Goal: Information Seeking & Learning: Learn about a topic

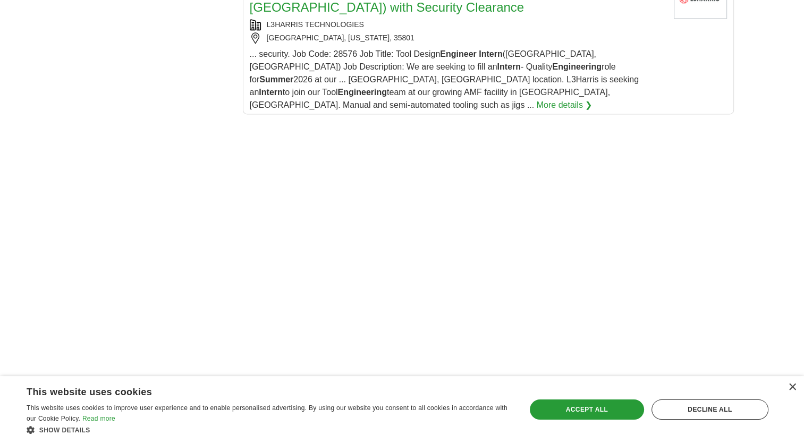
scroll to position [1458, 0]
click at [578, 407] on div "Accept all" at bounding box center [587, 410] width 114 height 20
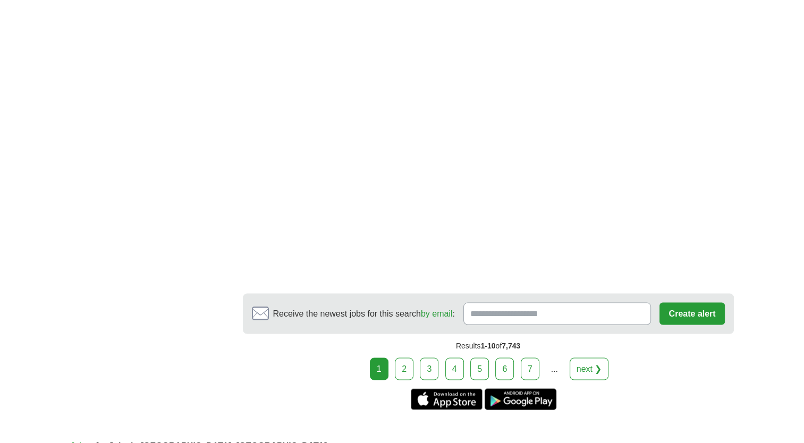
scroll to position [2005, 0]
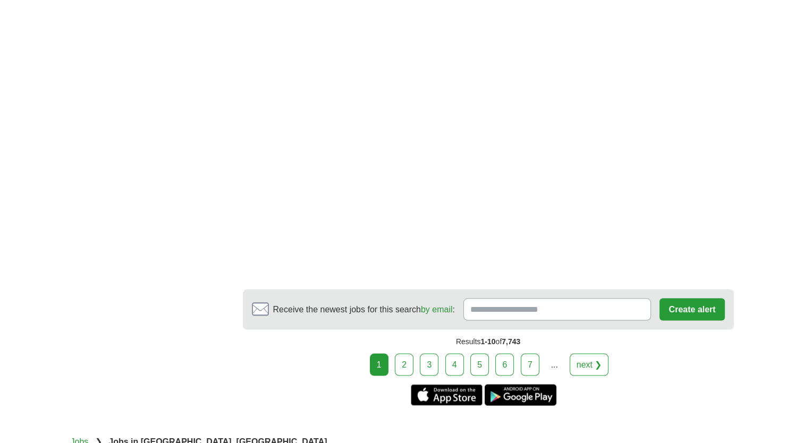
click at [406, 354] on link "2" at bounding box center [404, 365] width 19 height 22
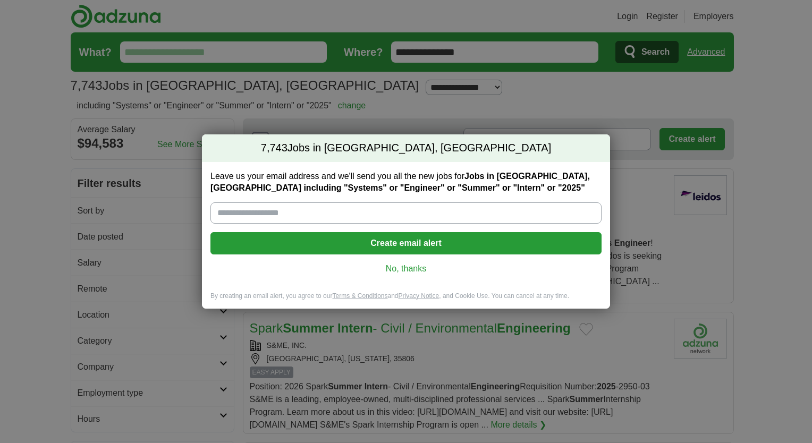
click at [402, 271] on link "No, thanks" at bounding box center [406, 269] width 374 height 12
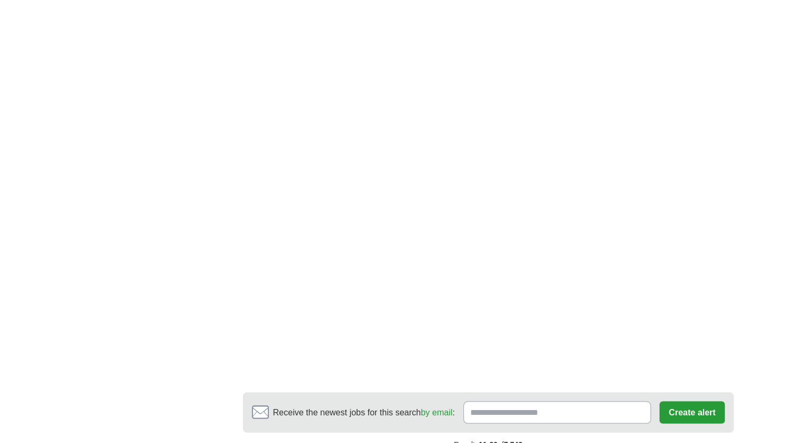
scroll to position [1988, 0]
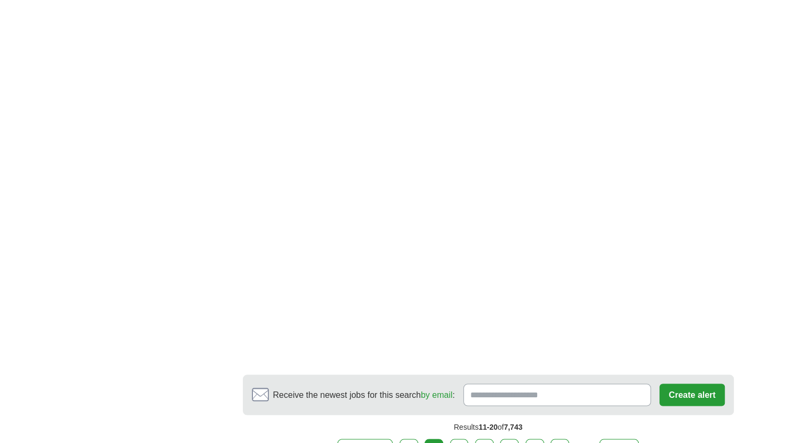
click at [461, 439] on link "3" at bounding box center [459, 450] width 19 height 22
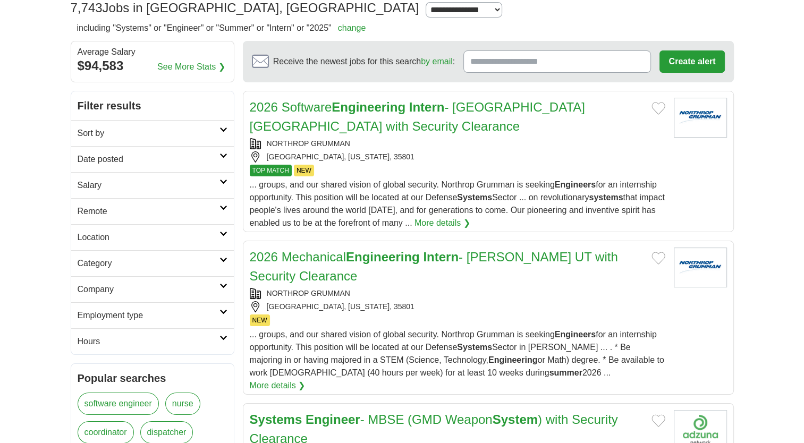
scroll to position [80, 0]
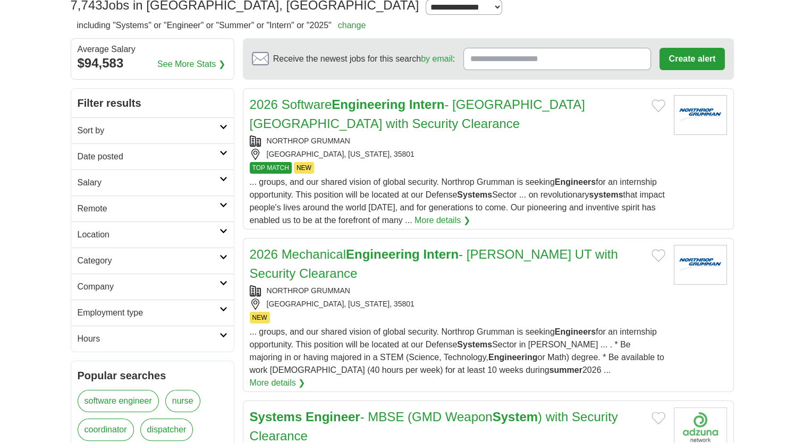
click at [457, 256] on strong "Intern" at bounding box center [441, 254] width 36 height 14
click at [459, 251] on strong "Intern" at bounding box center [441, 254] width 36 height 14
